Goal: Navigation & Orientation: Find specific page/section

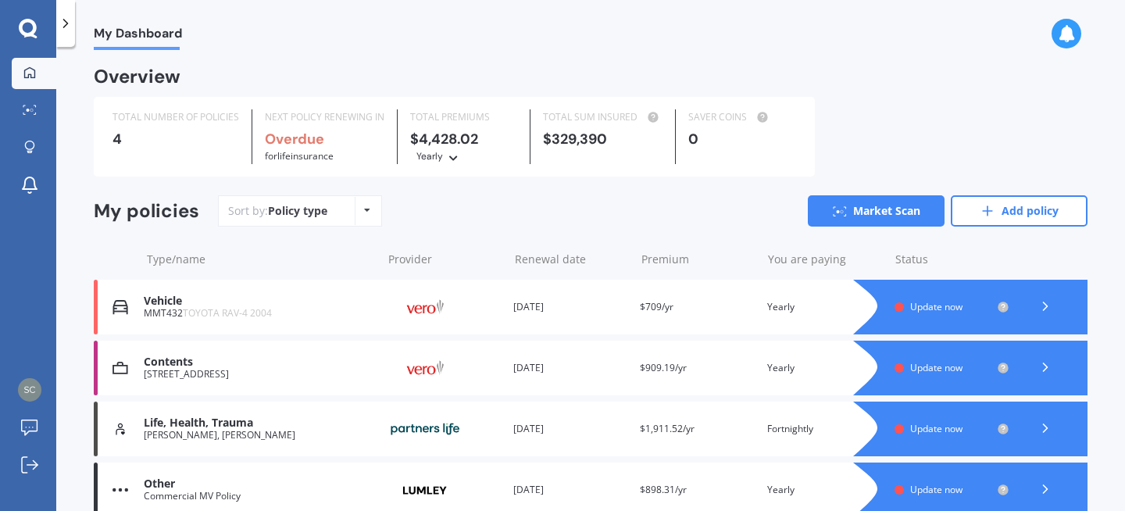
click at [444, 140] on div "$4,428.02 Yearly Yearly Six-Monthly Quarterly Monthly Fortnightly Weekly" at bounding box center [463, 147] width 107 height 33
click at [489, 223] on div "Sort by: Policy type Policy type Alphabetical Date added Renewing next Market S…" at bounding box center [652, 210] width 869 height 31
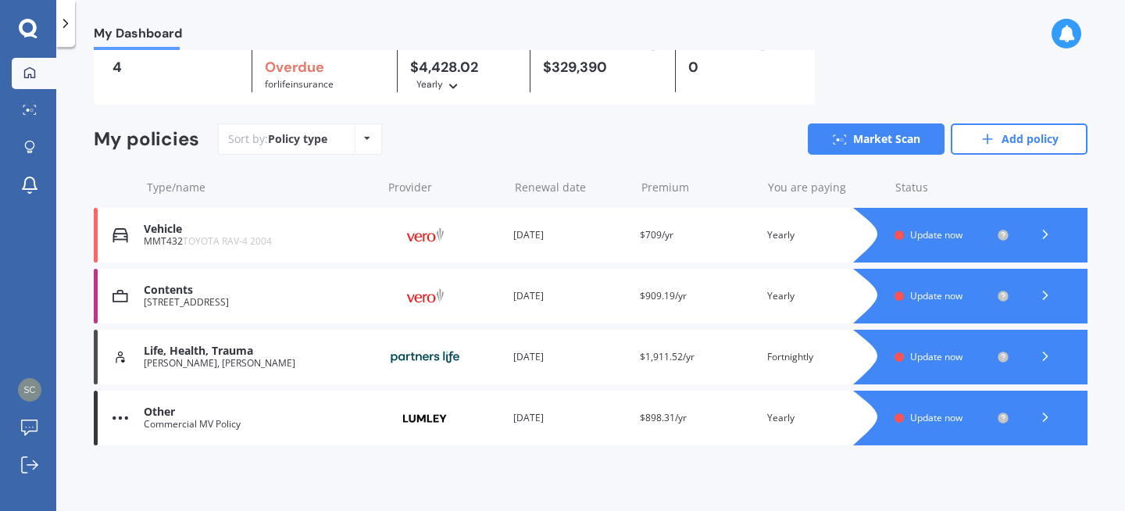
click at [954, 358] on span "Update now" at bounding box center [936, 356] width 52 height 13
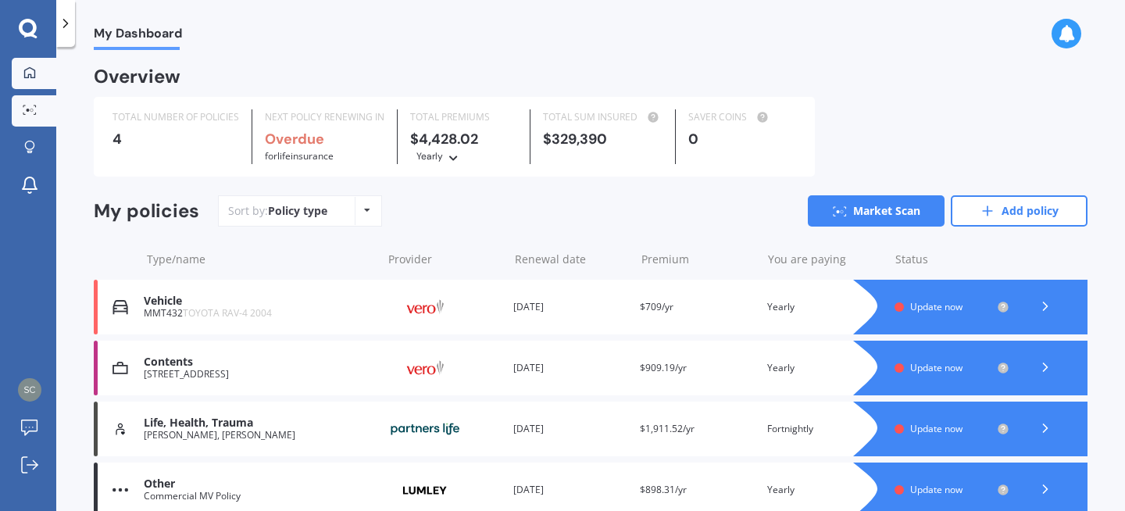
click at [34, 102] on link "Market Scan" at bounding box center [34, 110] width 45 height 31
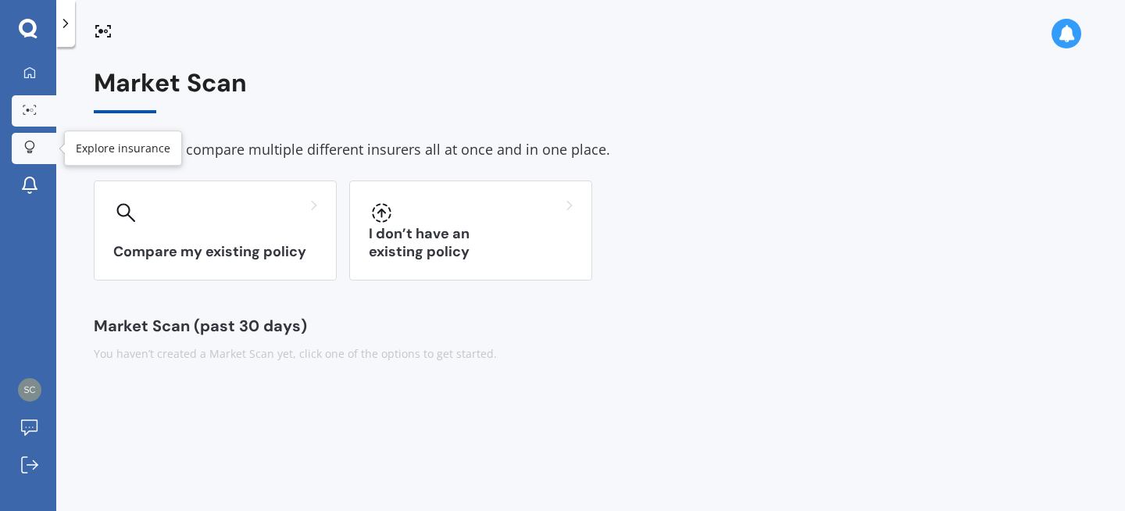
click at [34, 147] on icon at bounding box center [29, 147] width 11 height 13
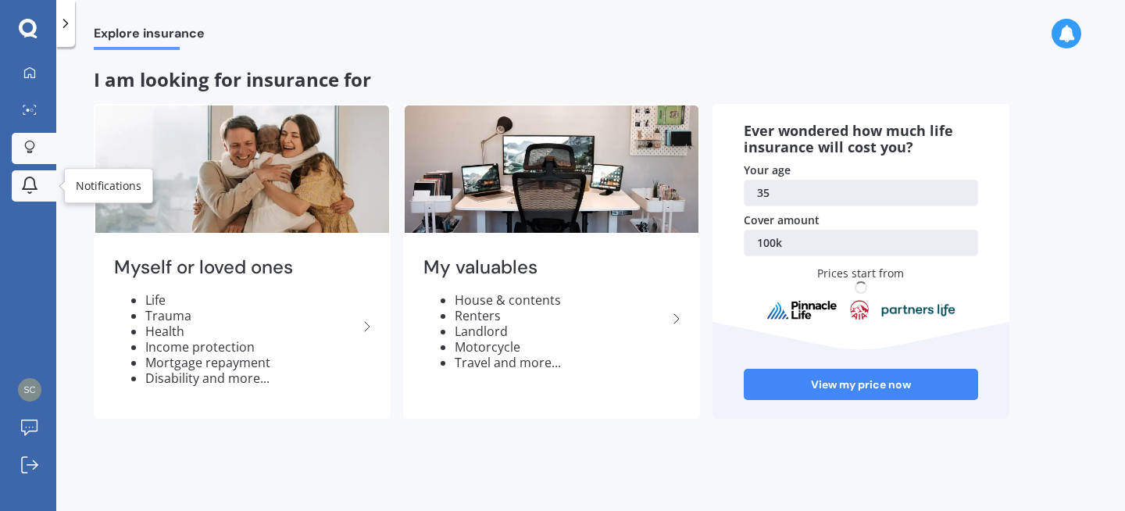
click at [36, 180] on icon at bounding box center [29, 185] width 19 height 19
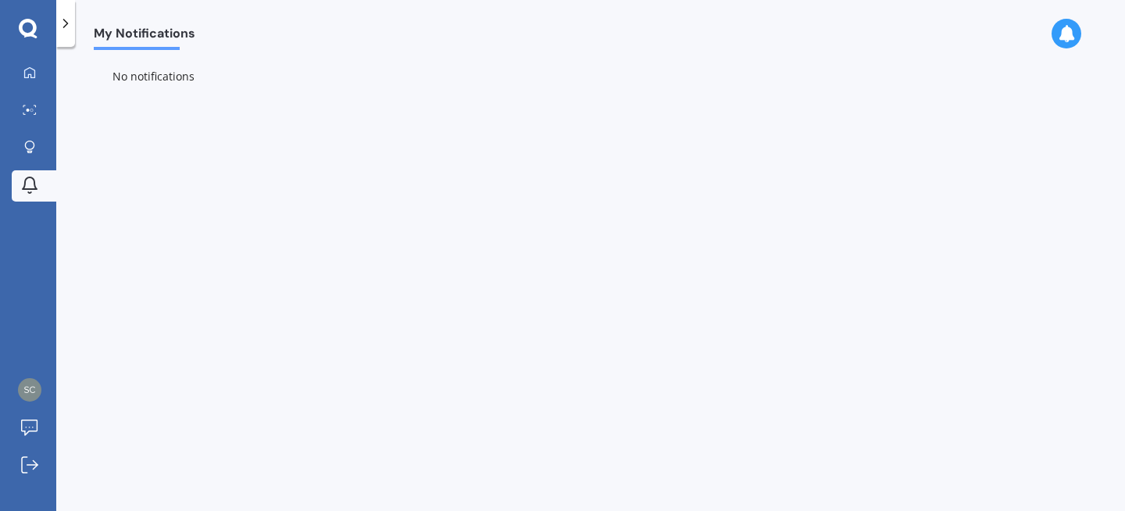
drag, startPoint x: 175, startPoint y: 206, endPoint x: 184, endPoint y: 171, distance: 36.2
click at [175, 205] on div "My Notifications No notifications" at bounding box center [590, 282] width 1068 height 464
